Goal: Navigation & Orientation: Find specific page/section

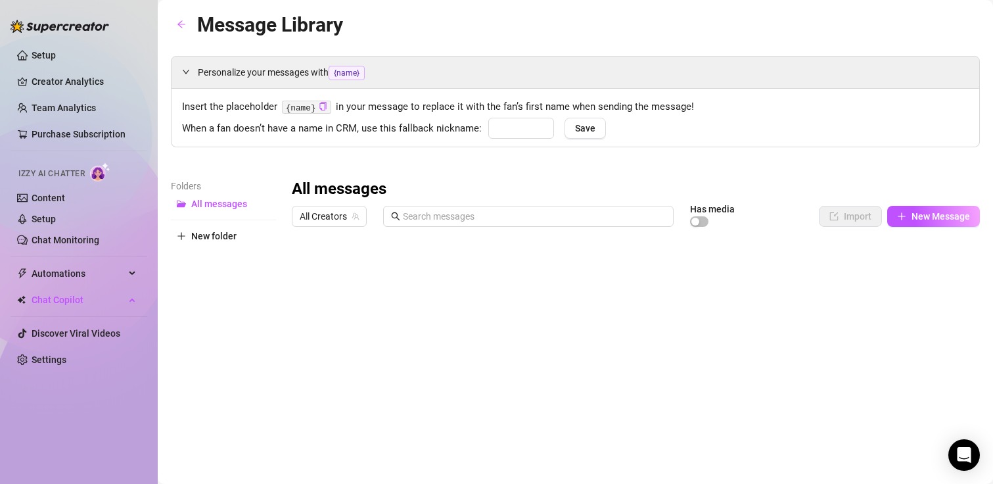
type input "babe"
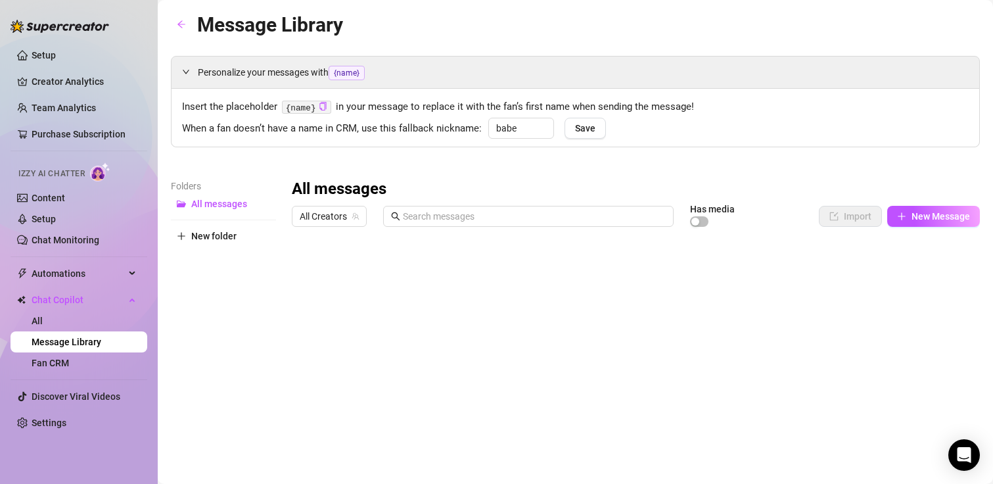
click at [55, 44] on ul "Setup Creator Analytics Team Analytics Purchase Subscription Izzy AI Chatter Co…" at bounding box center [79, 238] width 137 height 399
click at [55, 50] on link "Setup" at bounding box center [44, 55] width 24 height 11
